Goal: Transaction & Acquisition: Purchase product/service

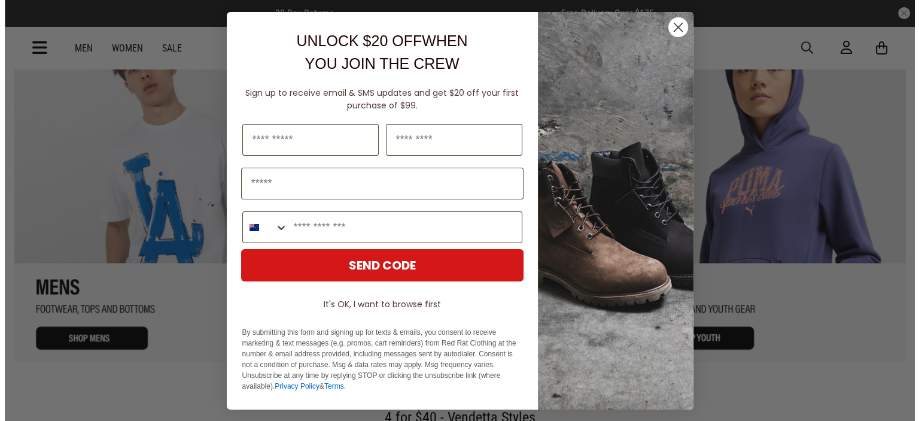
scroll to position [1267, 0]
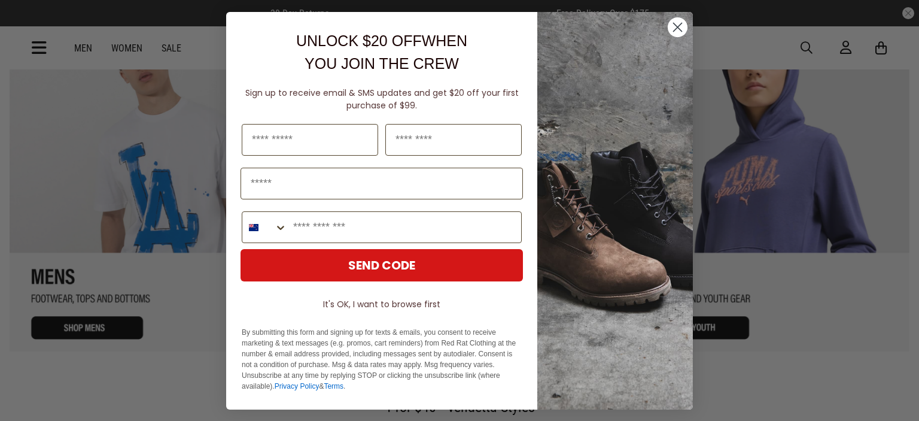
click at [668, 27] on circle "Close dialog" at bounding box center [678, 27] width 20 height 20
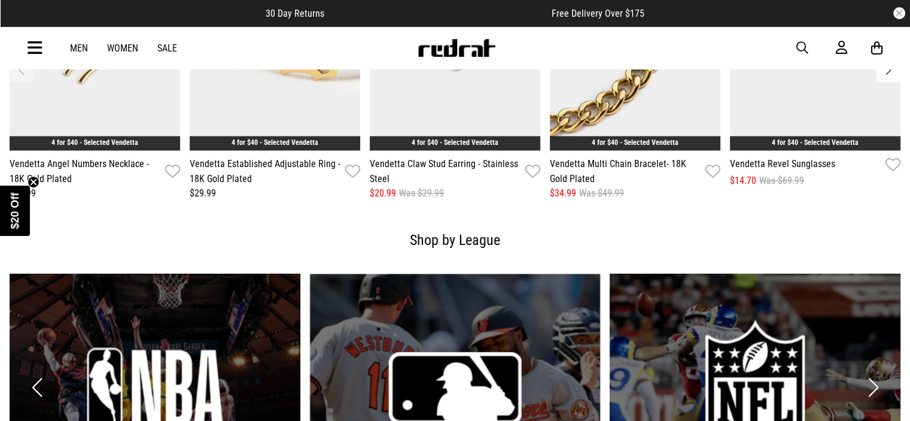
scroll to position [1683, 0]
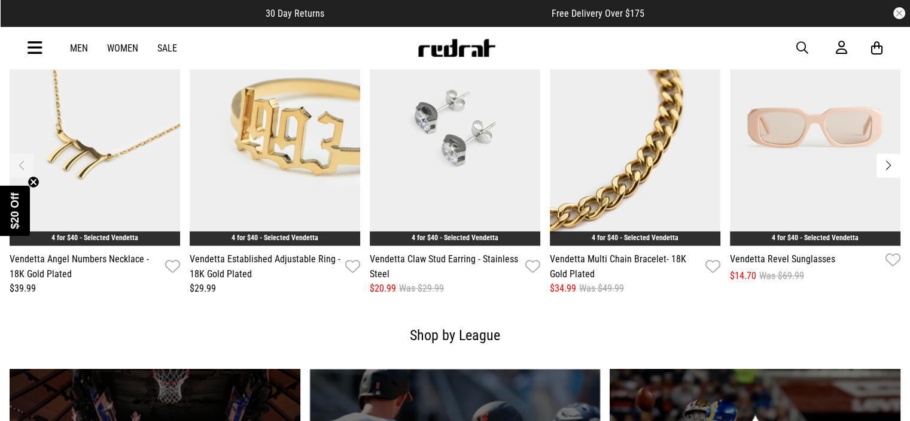
click at [41, 54] on icon at bounding box center [35, 48] width 15 height 20
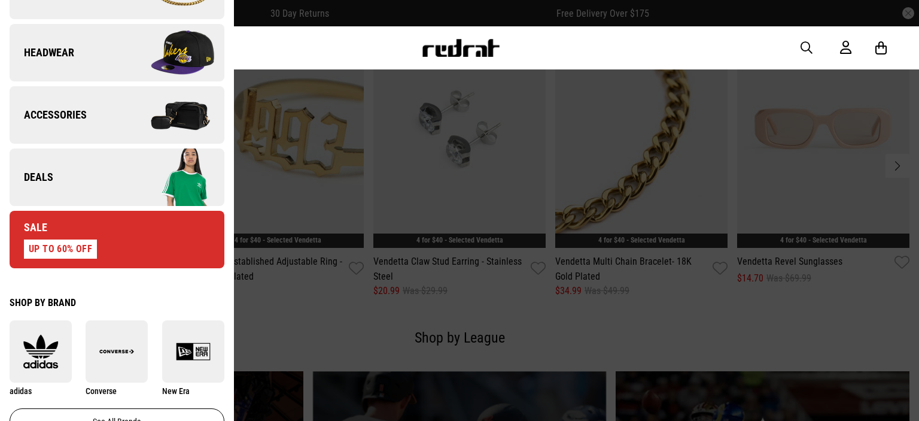
scroll to position [419, 0]
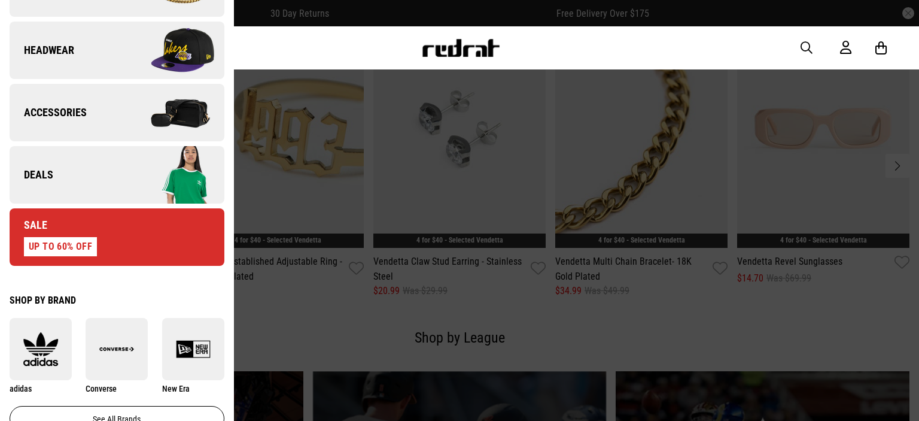
click at [157, 238] on link "Sale UP TO 60% OFF" at bounding box center [117, 236] width 215 height 57
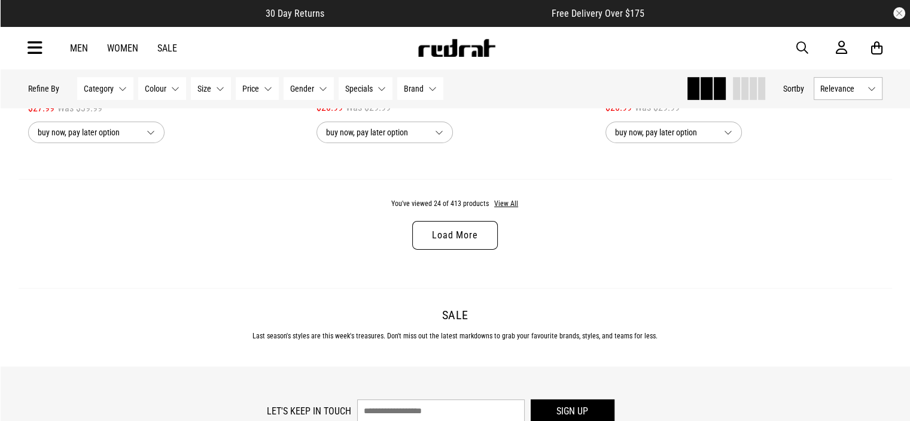
scroll to position [3889, 0]
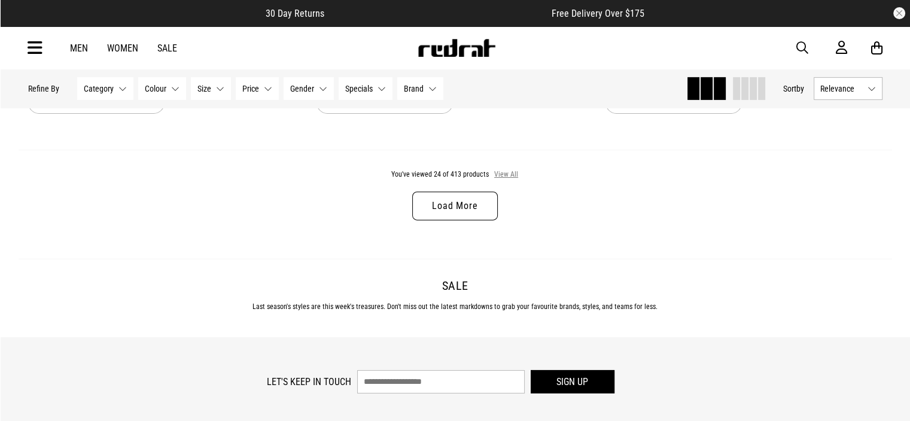
click at [500, 180] on button "View All" at bounding box center [506, 174] width 25 height 11
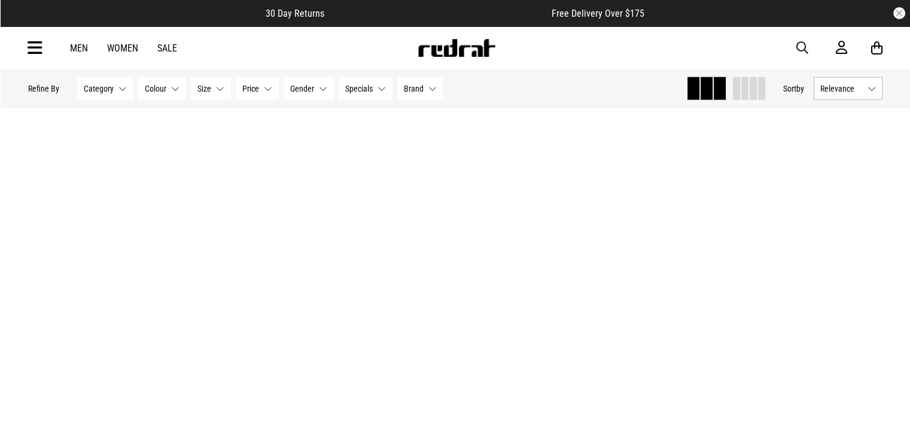
scroll to position [7300, 0]
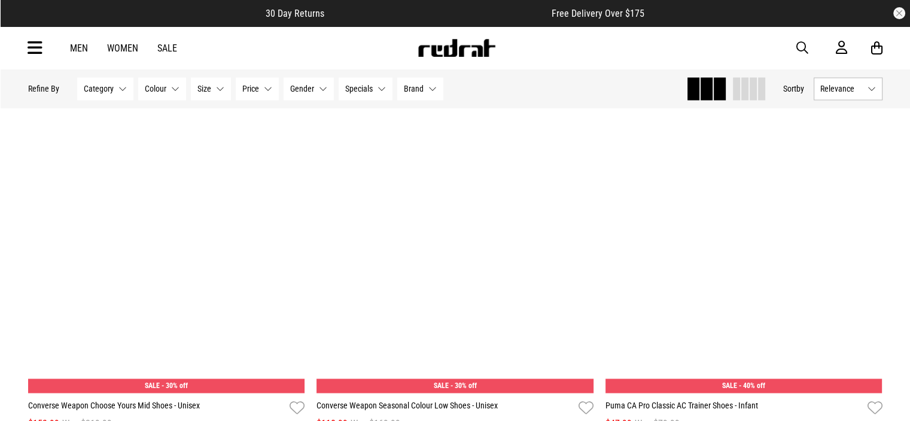
scroll to position [11249, 0]
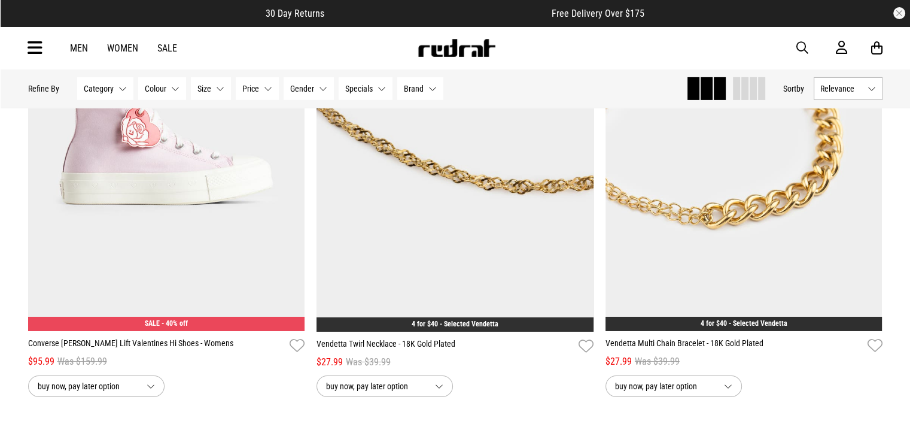
scroll to position [13164, 0]
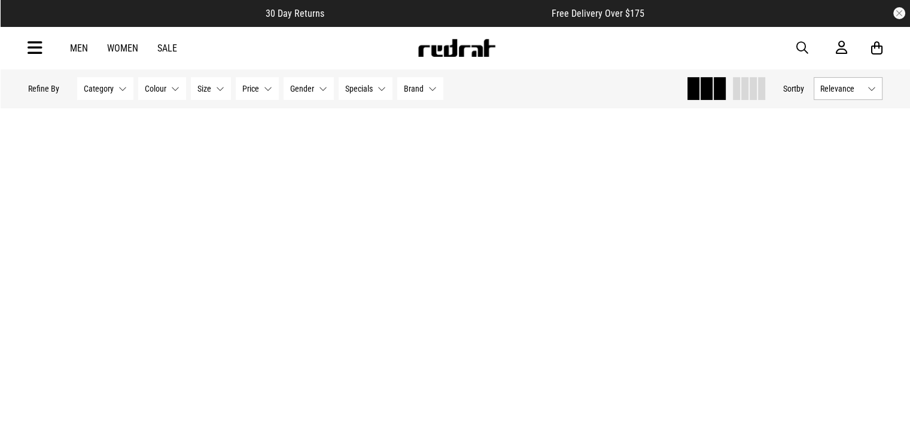
scroll to position [17831, 0]
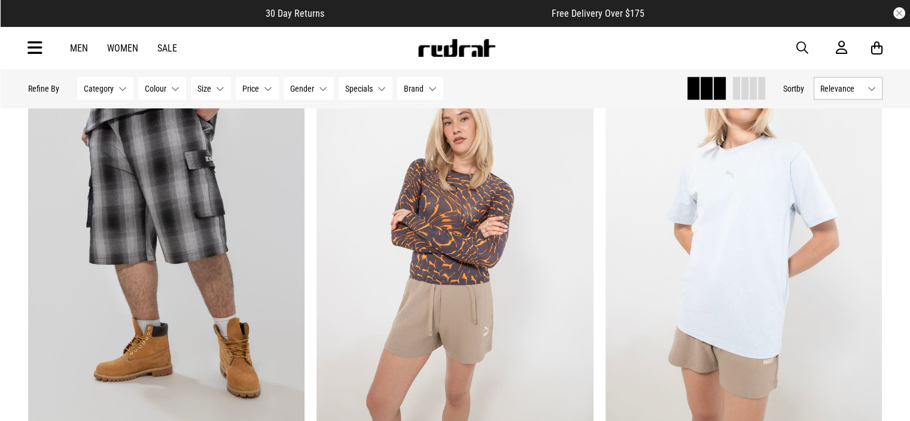
scroll to position [20695, 0]
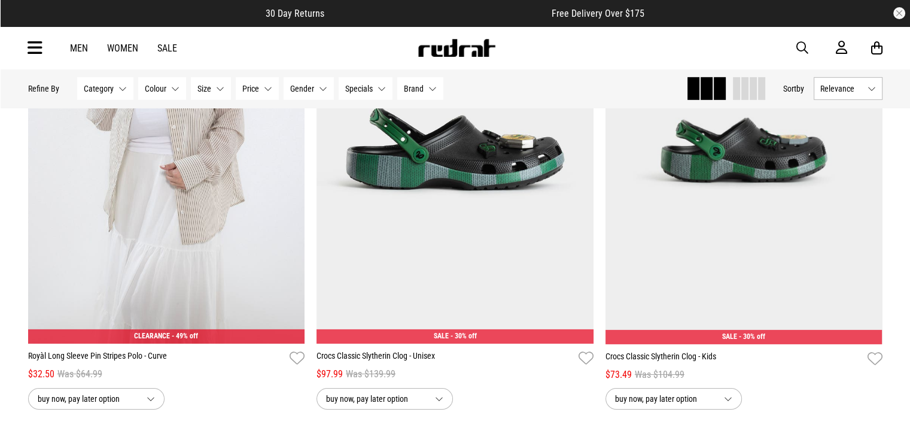
scroll to position [26499, 0]
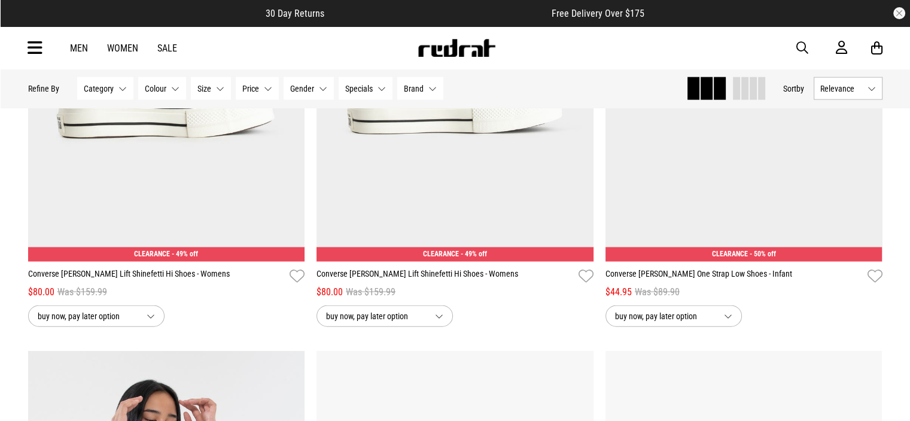
scroll to position [29850, 0]
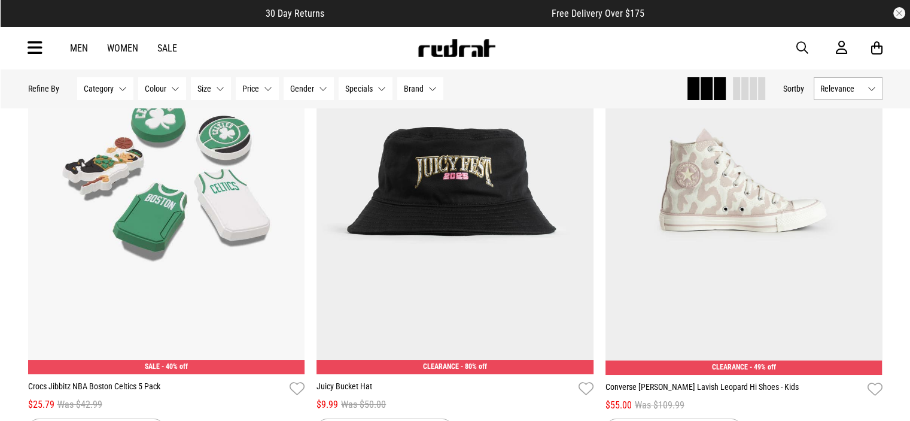
scroll to position [31765, 0]
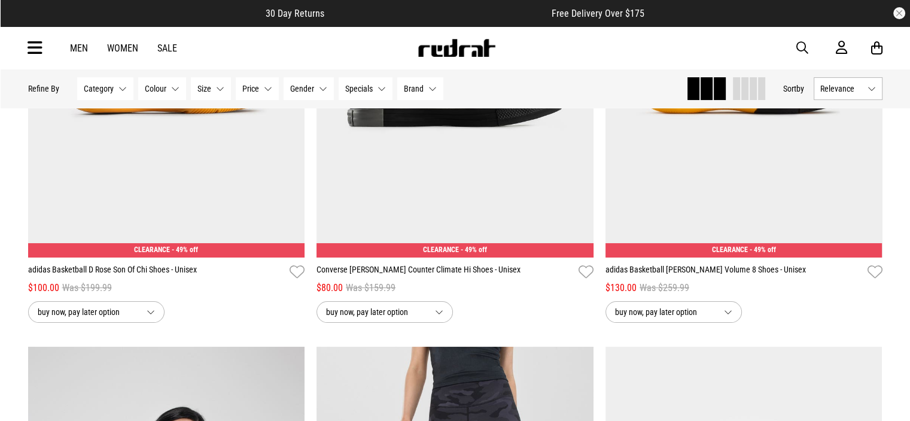
scroll to position [36612, 0]
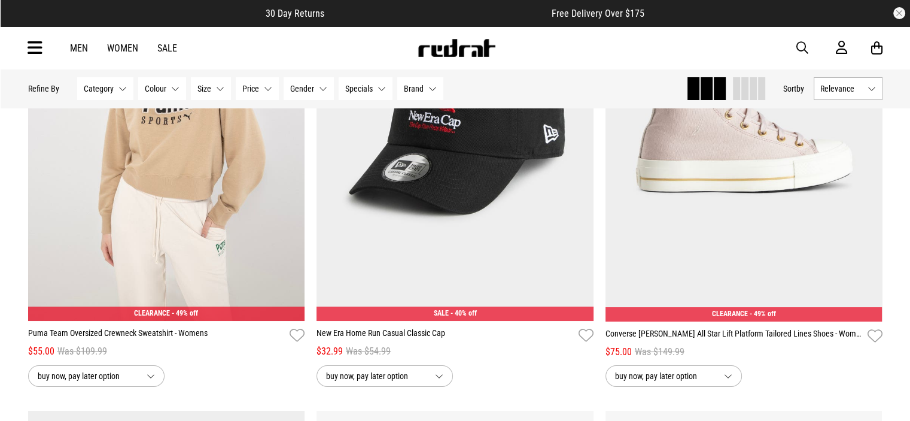
scroll to position [40800, 0]
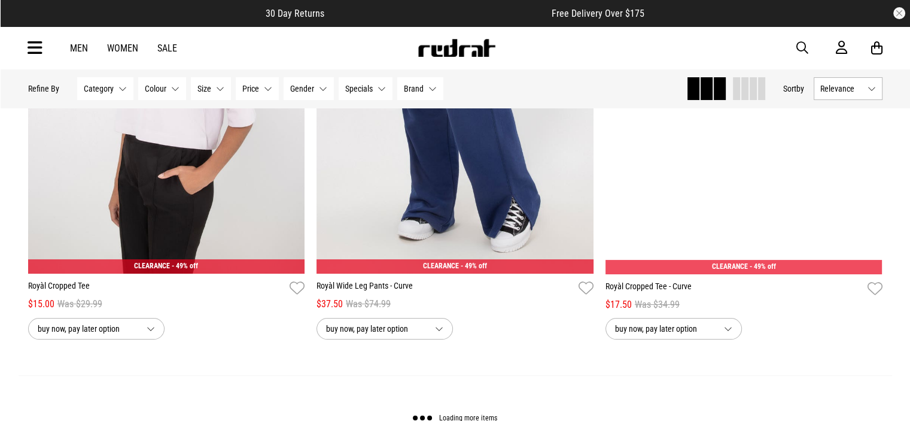
scroll to position [45767, 0]
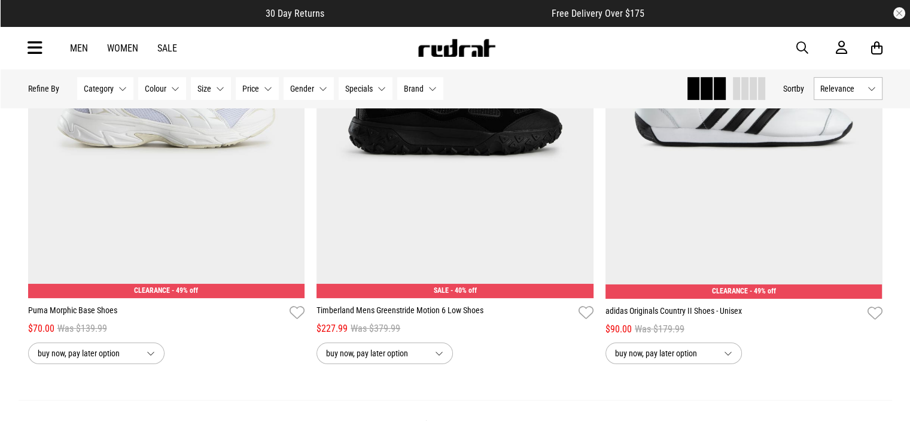
scroll to position [49476, 0]
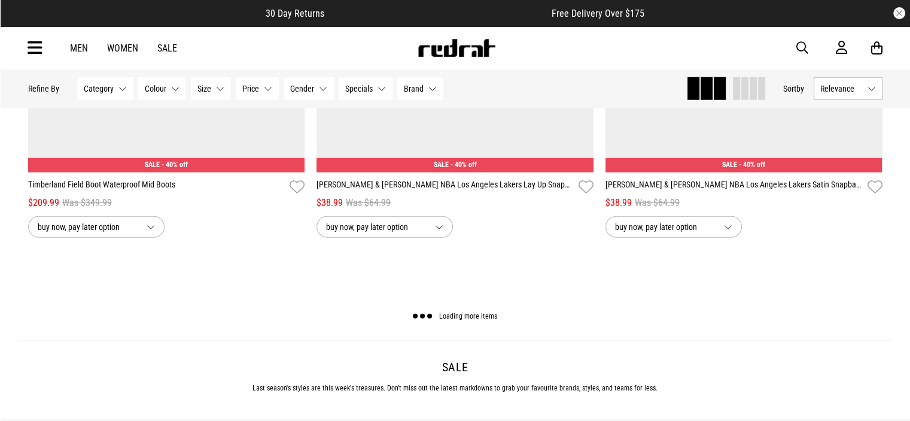
scroll to position [53426, 0]
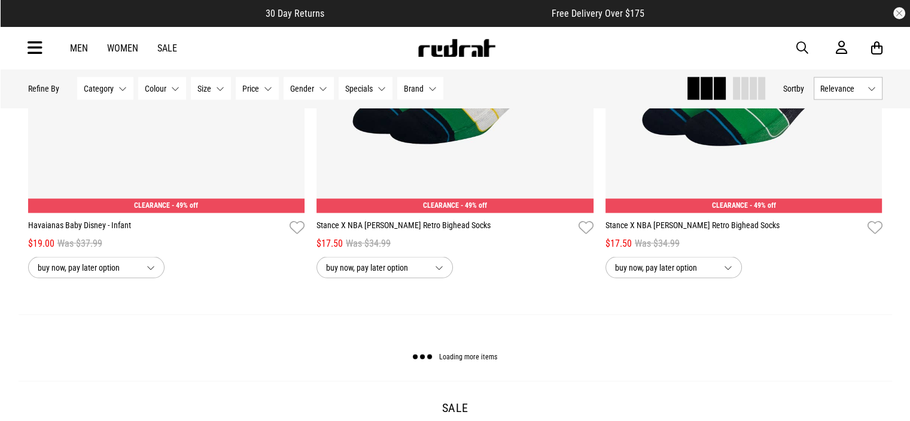
scroll to position [57241, 0]
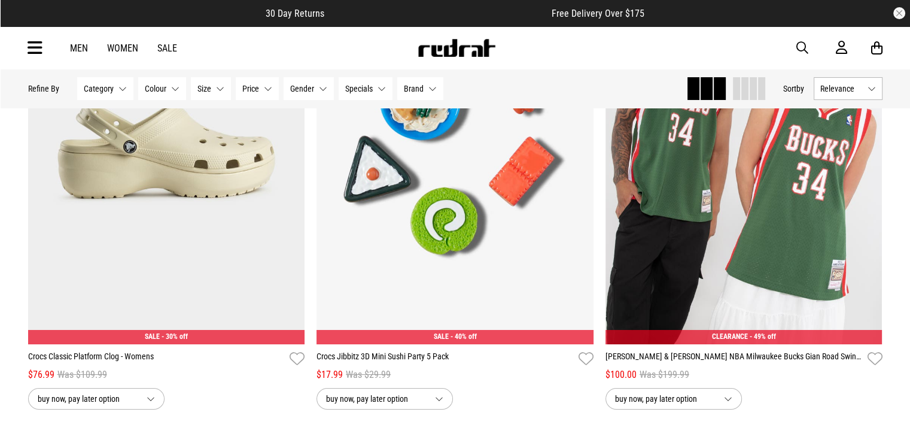
scroll to position [58931, 0]
